Goal: Information Seeking & Learning: Learn about a topic

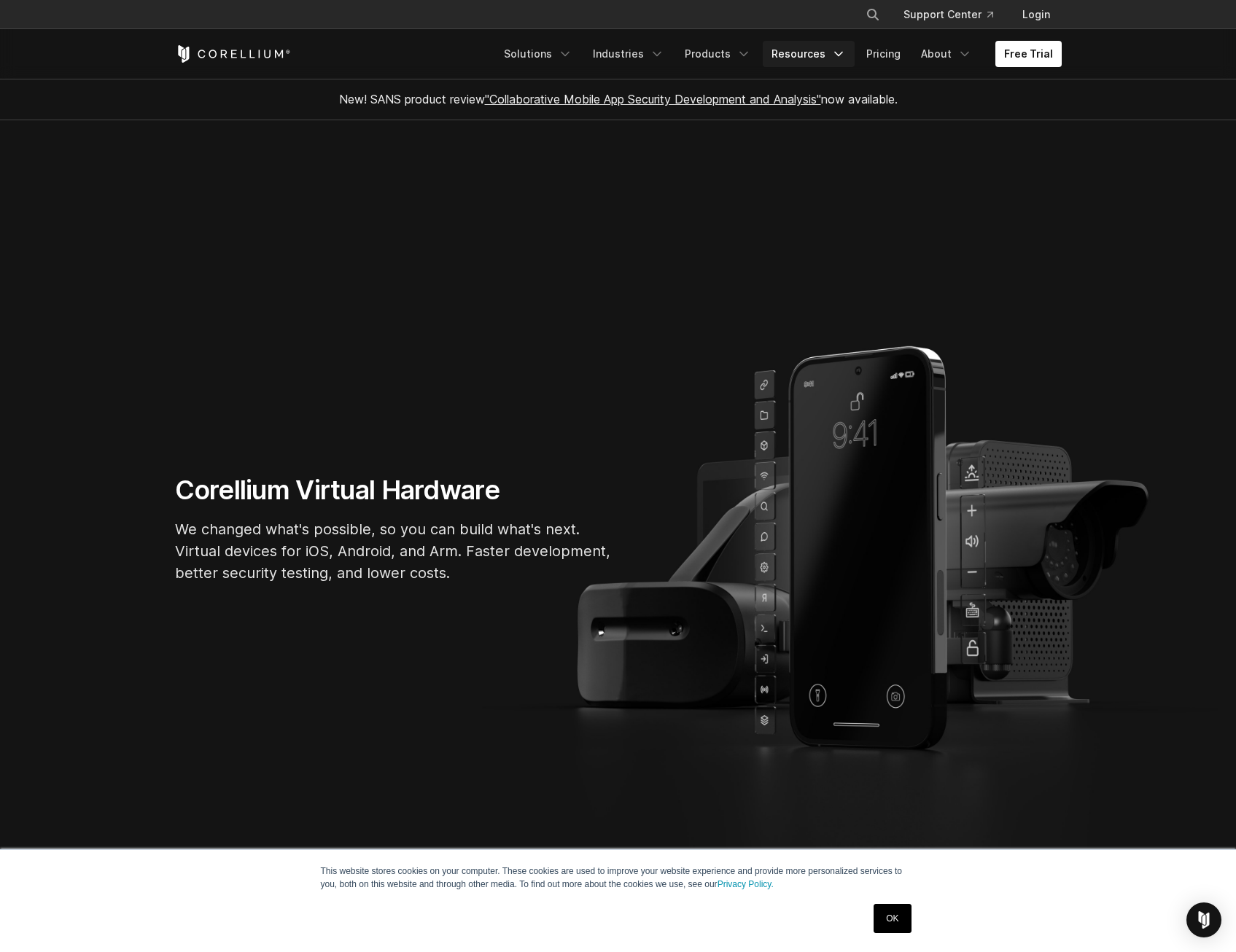
click at [819, 61] on link "Resources" at bounding box center [809, 53] width 92 height 26
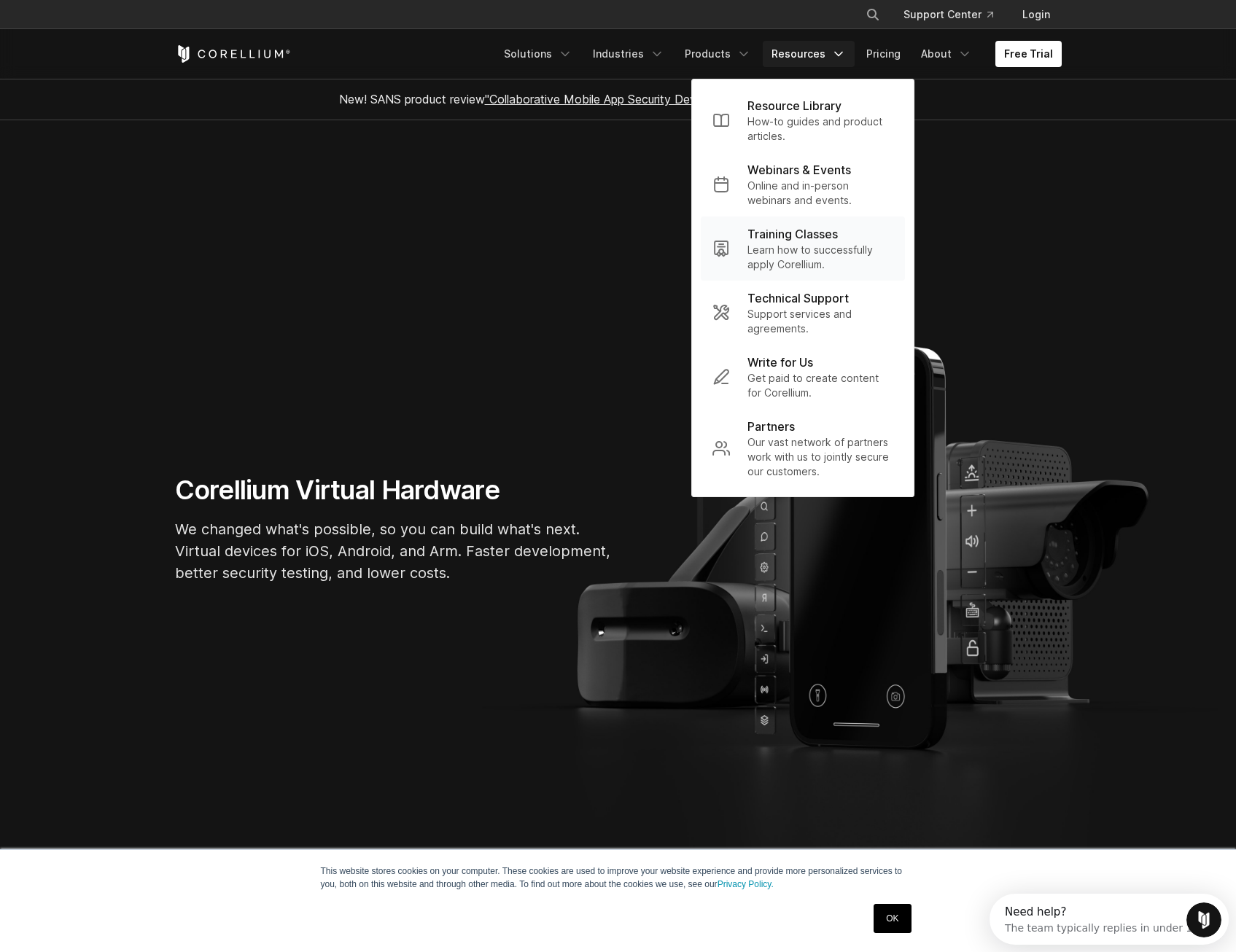
click at [835, 254] on p "Learn how to successfully apply Corellium." at bounding box center [820, 257] width 146 height 29
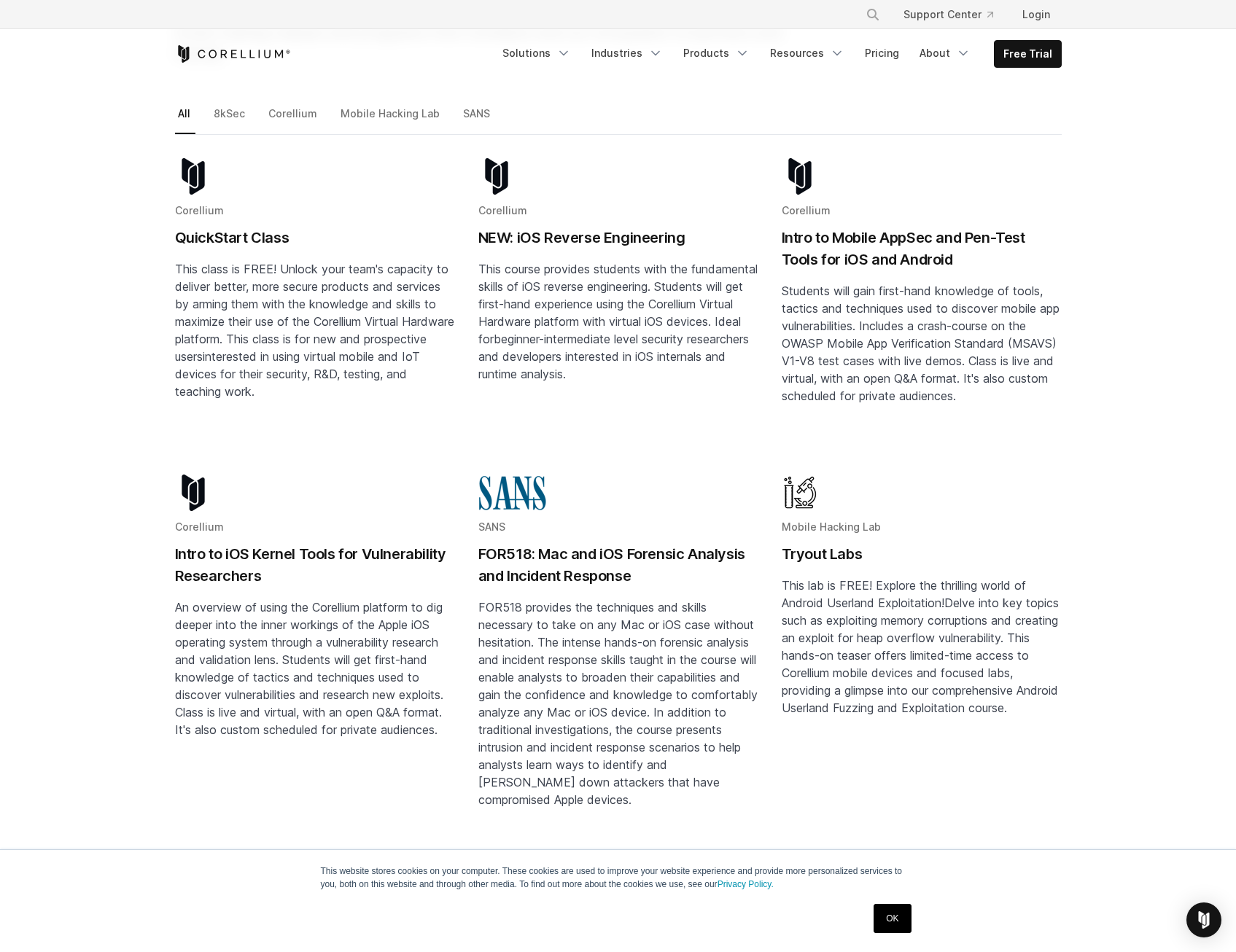
scroll to position [218, 0]
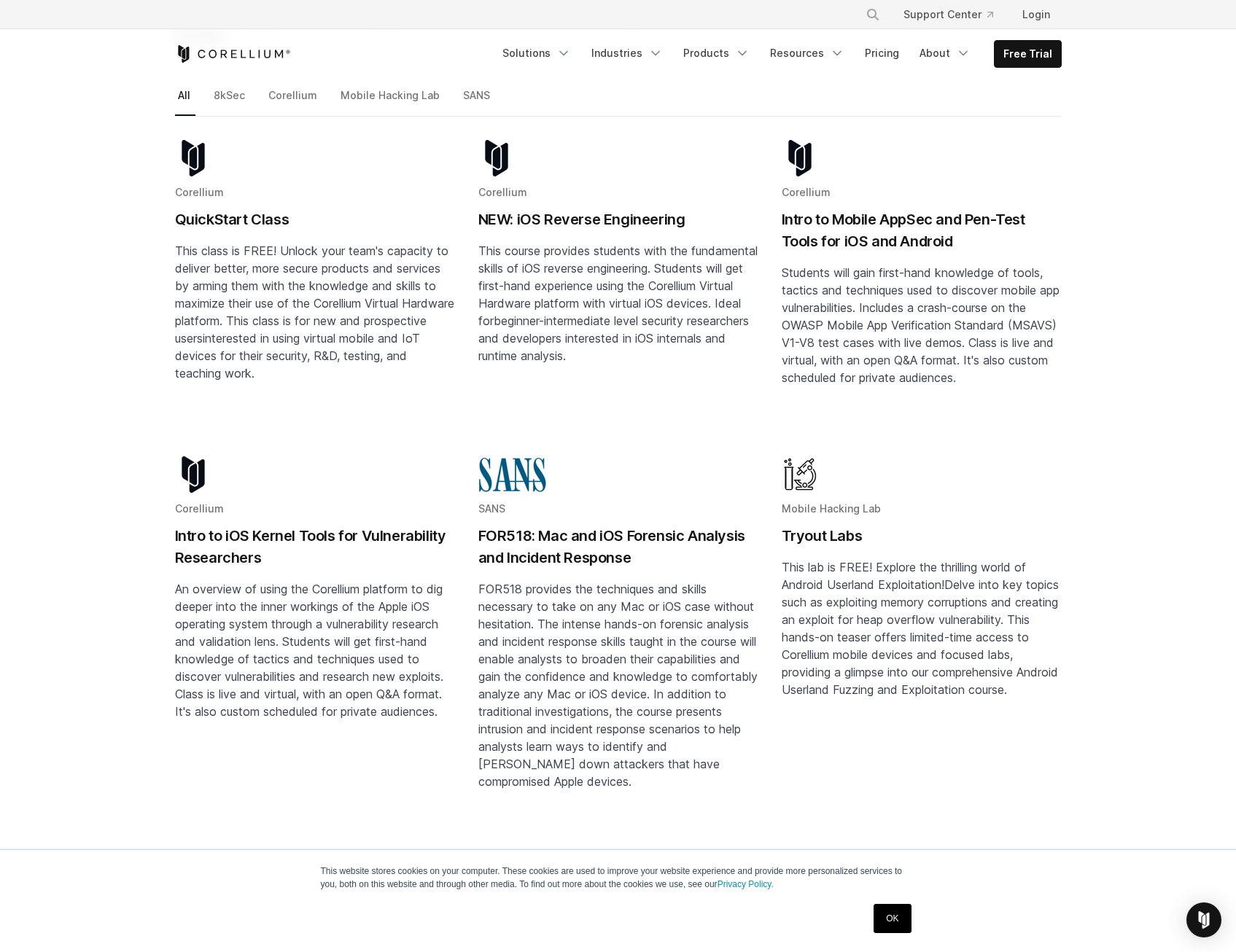
click at [902, 917] on link "OK" at bounding box center [892, 919] width 37 height 29
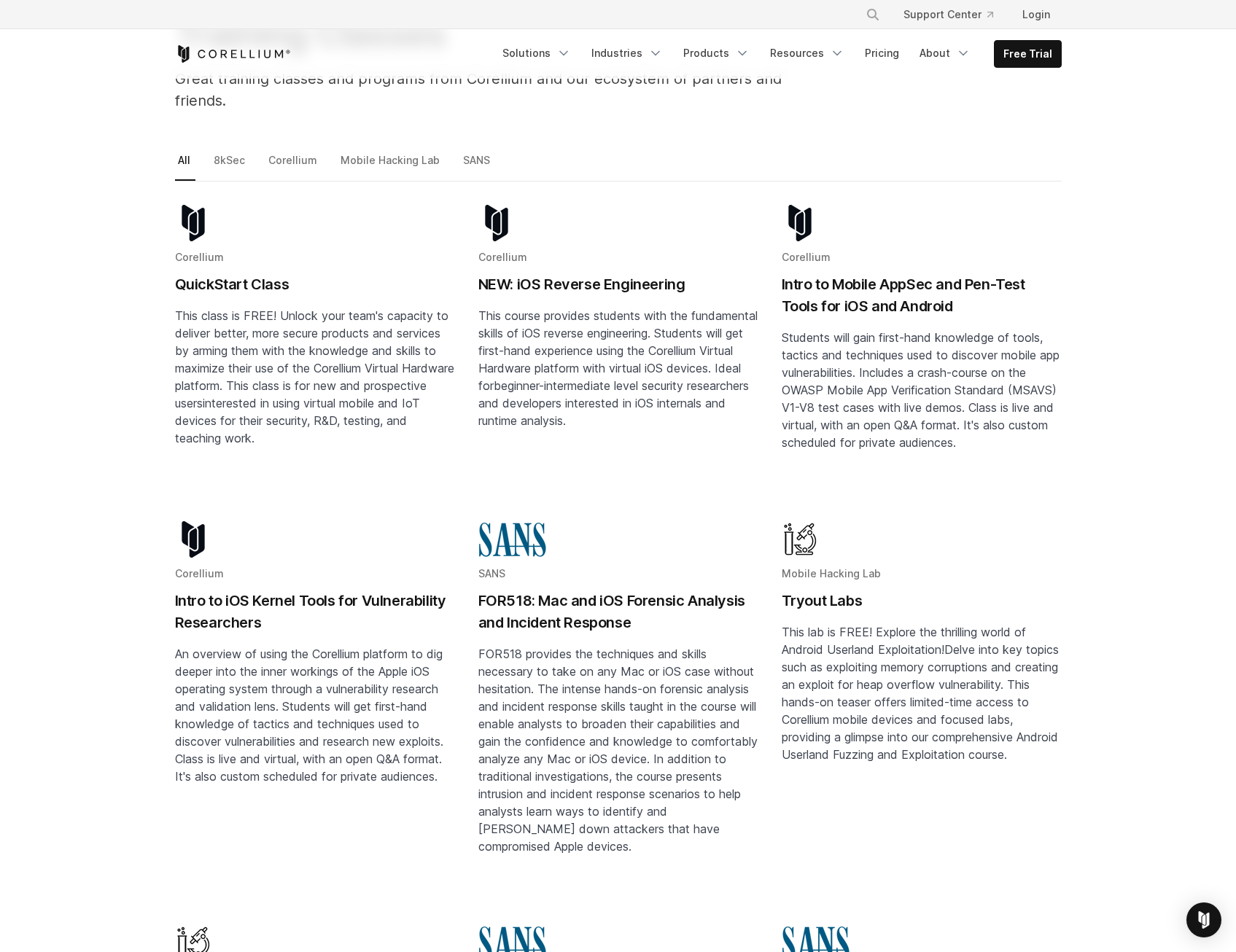
scroll to position [0, 0]
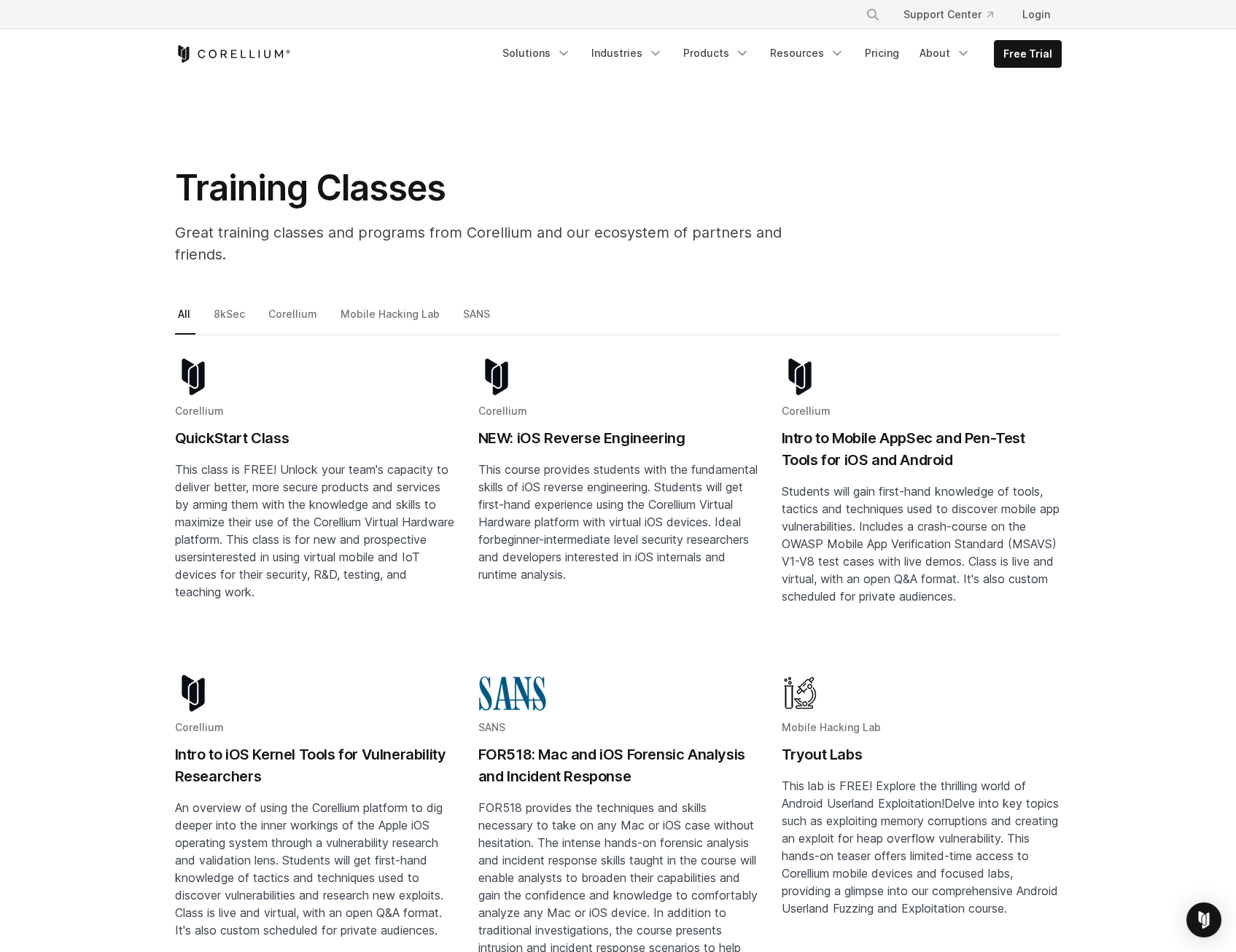
click at [220, 427] on h2 "QuickStart Class" at bounding box center [315, 438] width 280 height 22
